Goal: Task Accomplishment & Management: Complete application form

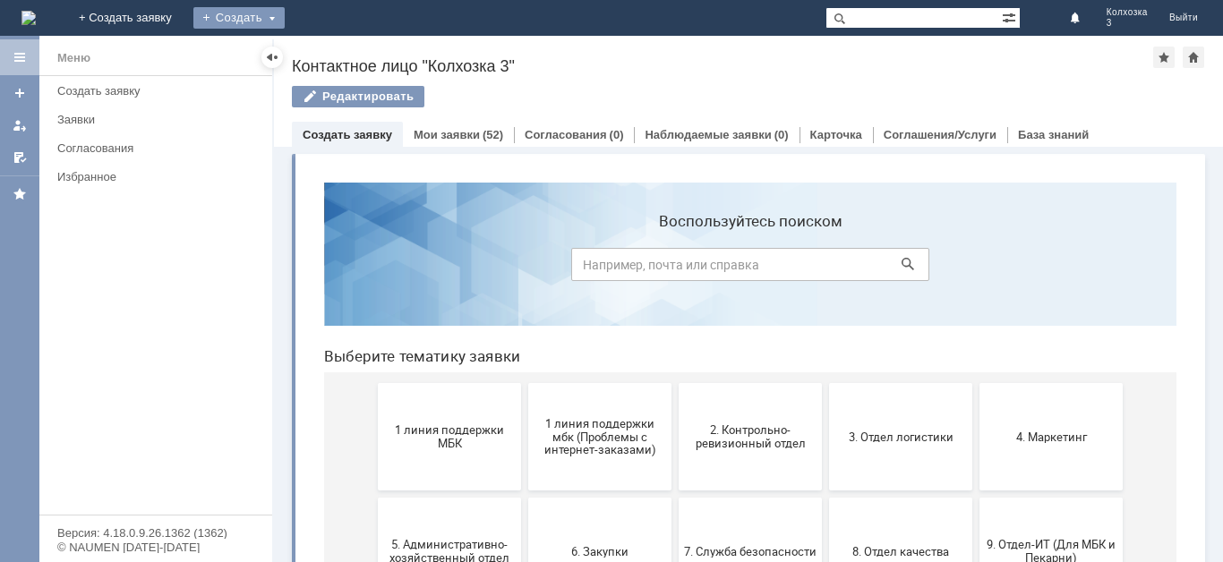
click at [285, 16] on div "Создать" at bounding box center [238, 17] width 91 height 21
click at [328, 53] on link "Заявка" at bounding box center [265, 53] width 136 height 21
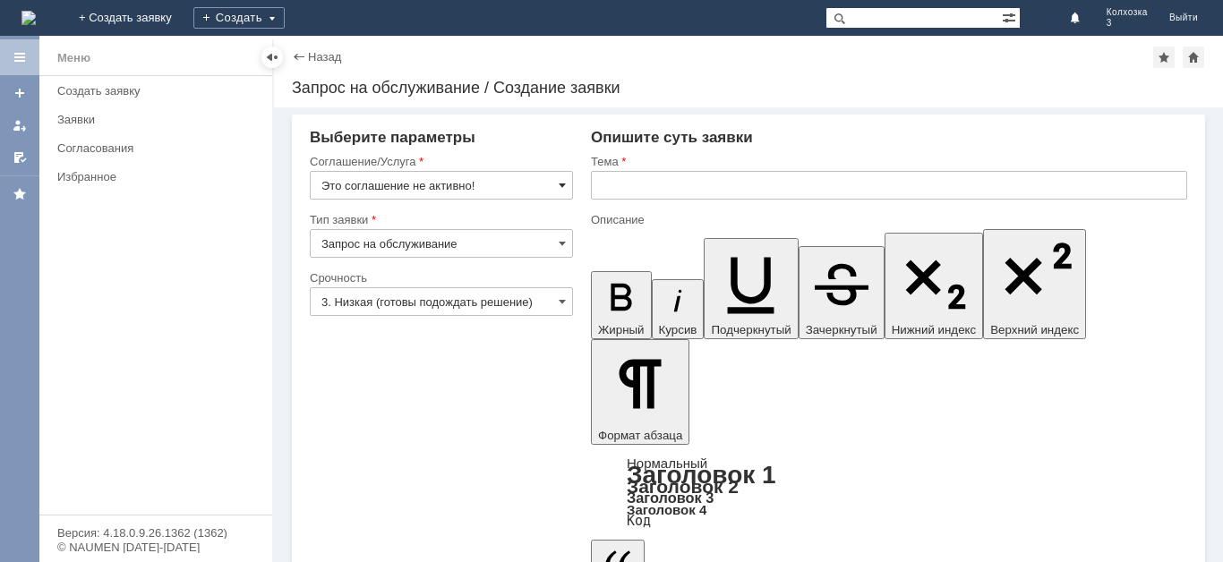
click at [561, 184] on span at bounding box center [562, 185] width 7 height 14
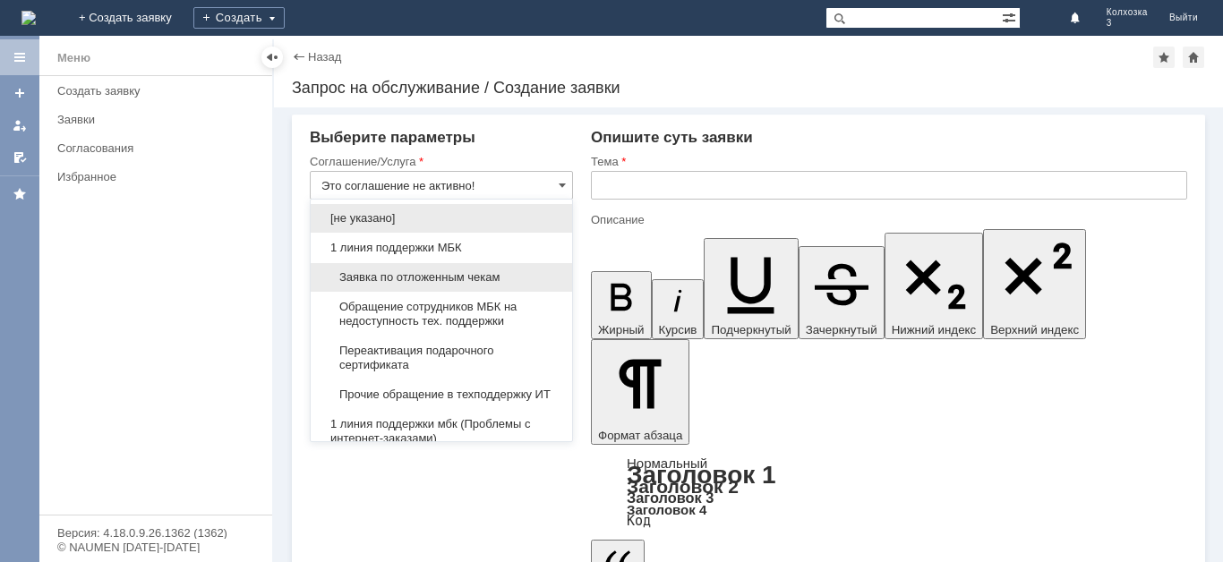
click at [478, 272] on span "Заявка по отложенным чекам" at bounding box center [442, 277] width 240 height 14
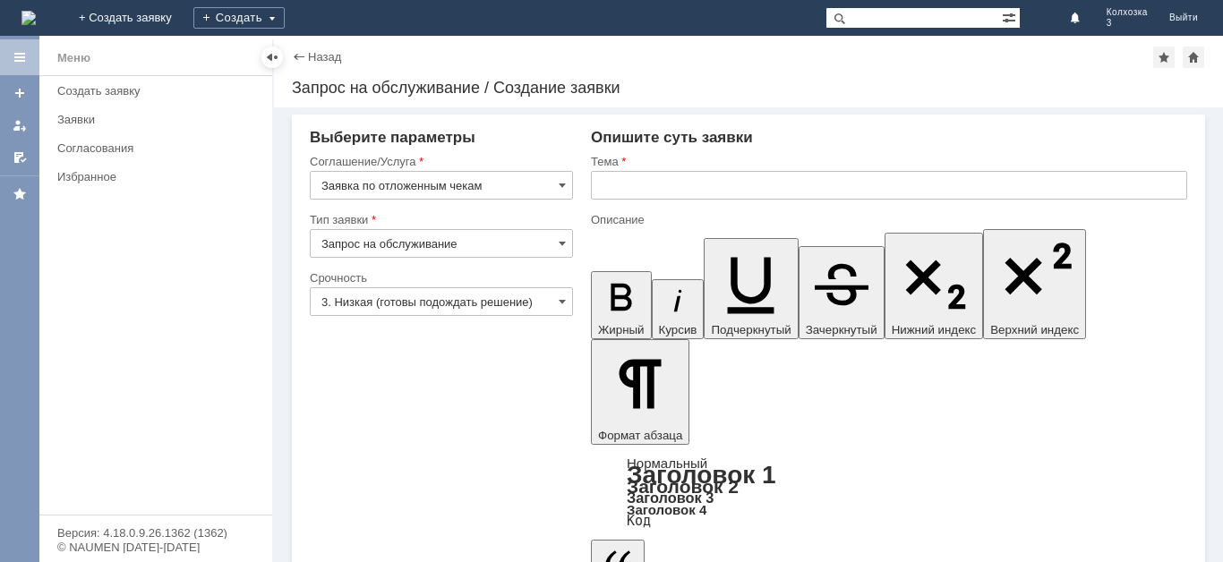
type input "Заявка по отложенным чекам"
click at [563, 295] on span at bounding box center [562, 302] width 7 height 14
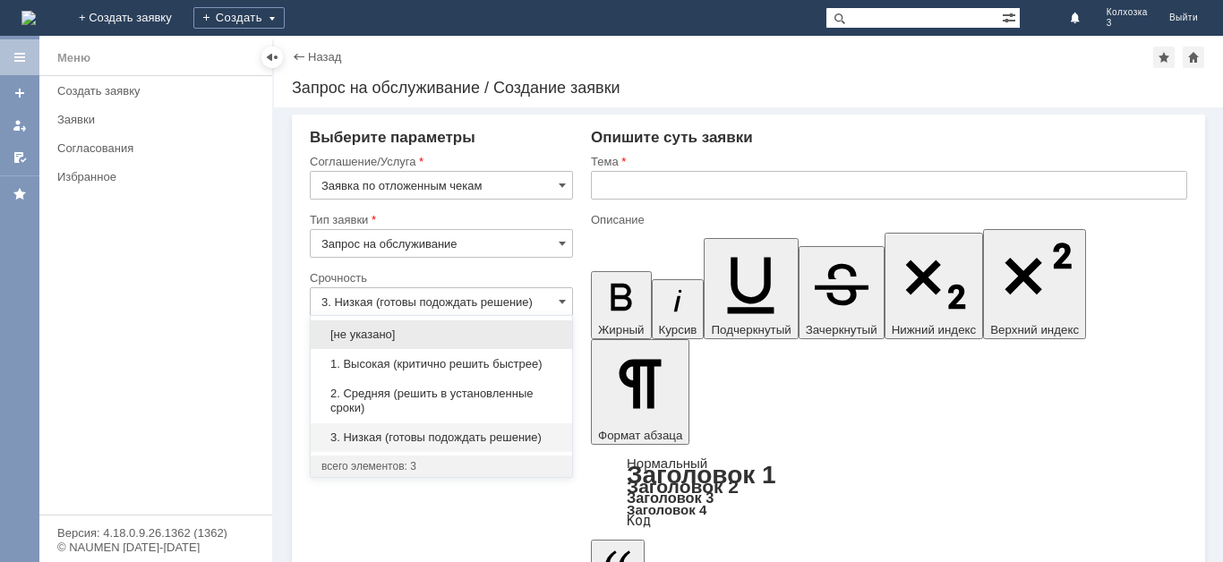
drag, startPoint x: 515, startPoint y: 397, endPoint x: 482, endPoint y: 418, distance: 39.5
click at [511, 399] on span "2. Средняя (решить в установленные сроки)" at bounding box center [442, 401] width 240 height 29
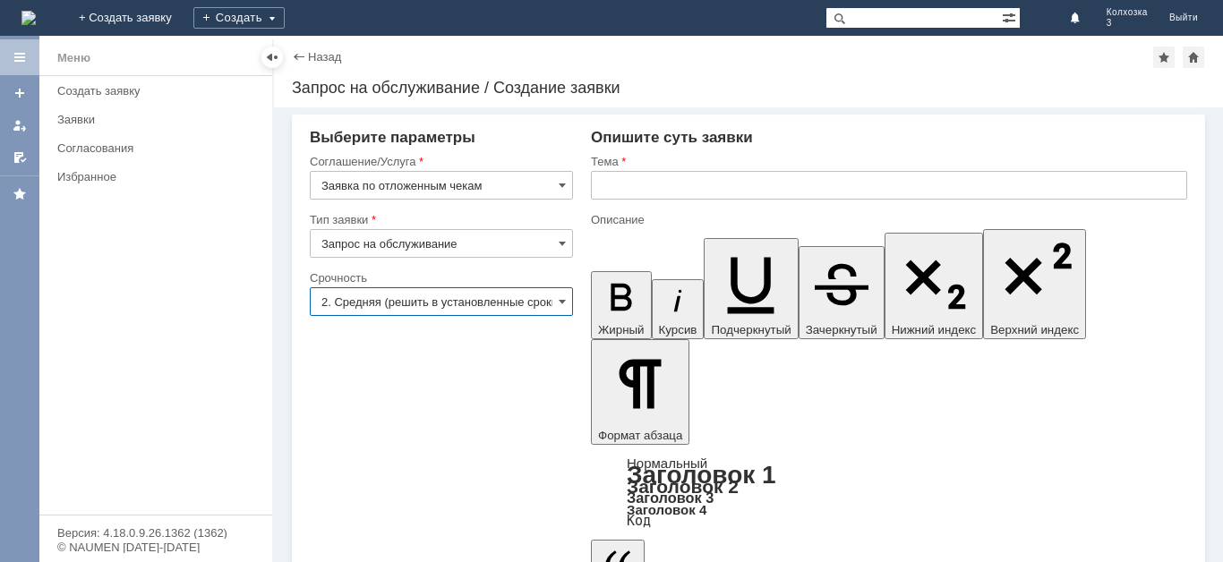
type input "2. Средняя (решить в установленные сроки)"
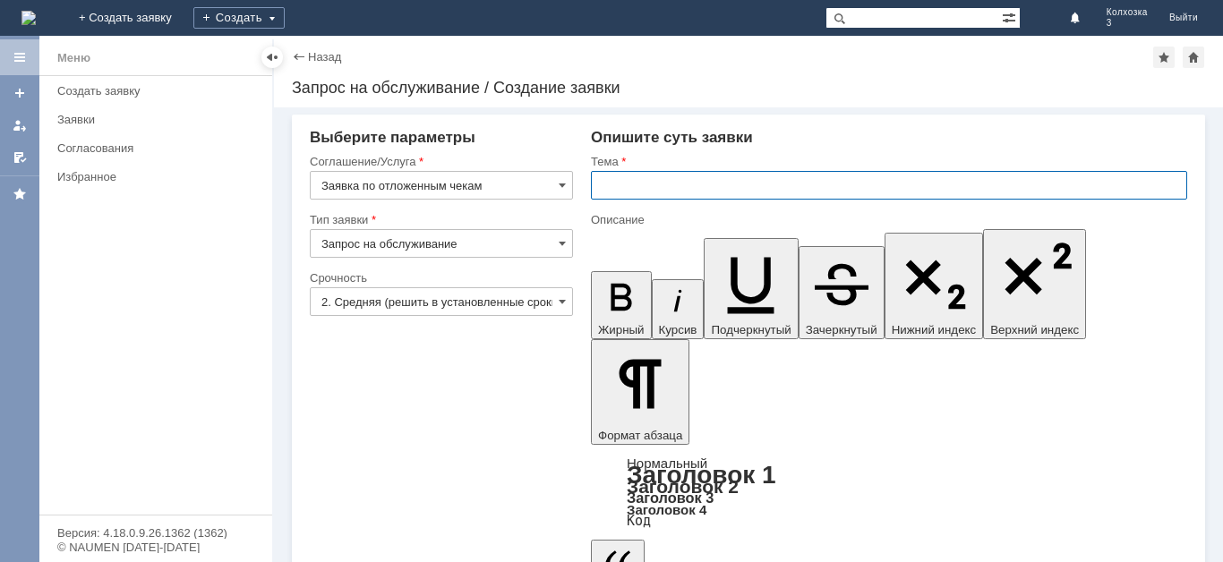
click at [610, 191] on input "text" at bounding box center [889, 185] width 596 height 29
type input "0тложенные чеки"
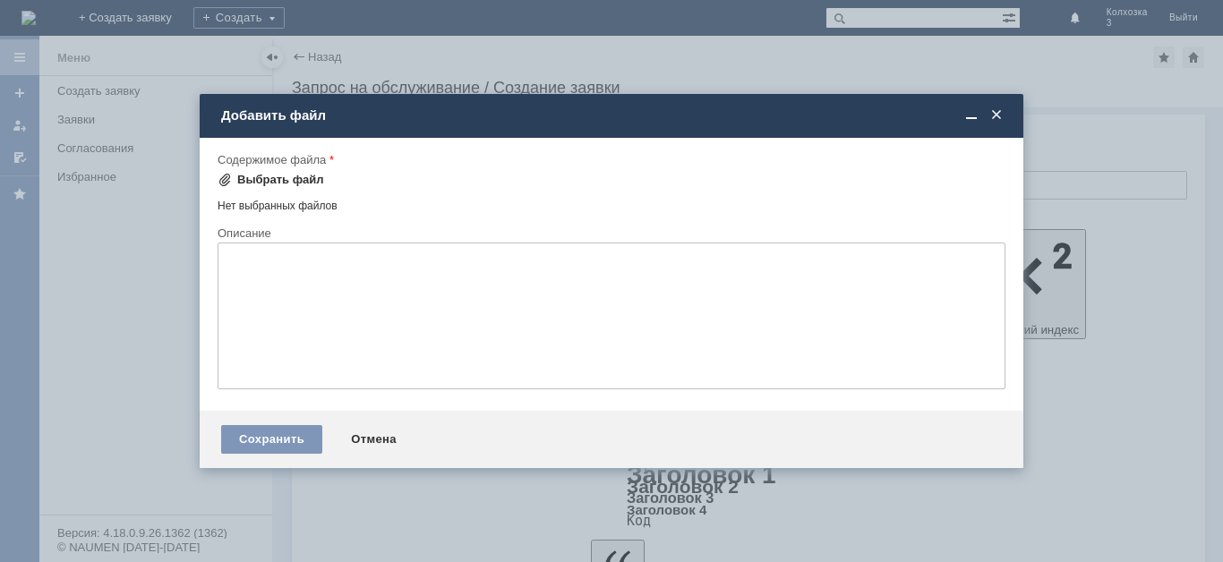
click at [239, 175] on div "Выбрать файл" at bounding box center [280, 180] width 87 height 14
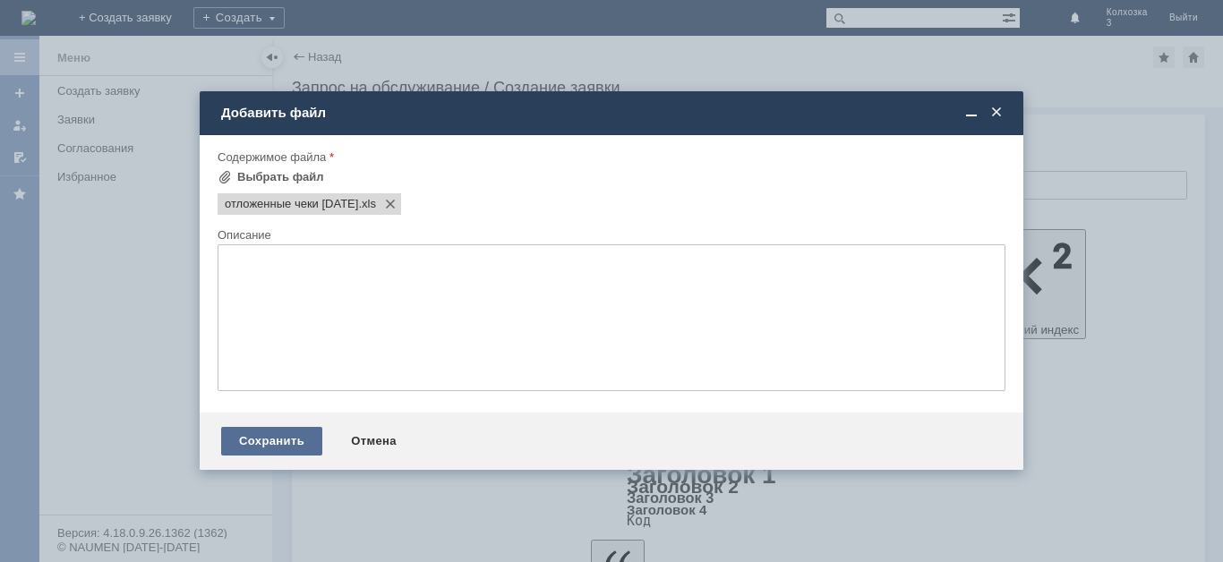
click at [259, 433] on div "Сохранить" at bounding box center [271, 441] width 101 height 29
